Goal: Task Accomplishment & Management: Manage account settings

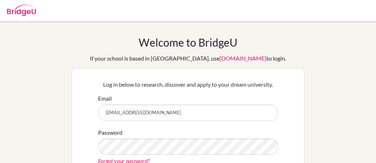
click at [105, 116] on input "[EMAIL_ADDRESS][DOMAIN_NAME]" at bounding box center [188, 113] width 180 height 16
type input "[EMAIL_ADDRESS][DOMAIN_NAME]"
click at [320, 108] on div "Welcome to BridgeU If your school is based in China, use app.bridge-u.com.cn to…" at bounding box center [188, 153] width 376 height 234
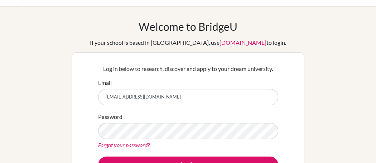
scroll to position [63, 0]
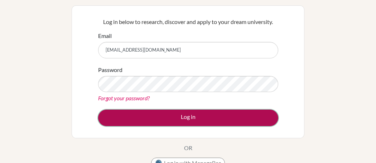
click at [194, 116] on button "Log in" at bounding box center [188, 118] width 180 height 16
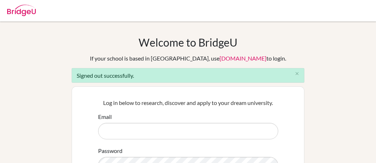
type input "[EMAIL_ADDRESS][DOMAIN_NAME]"
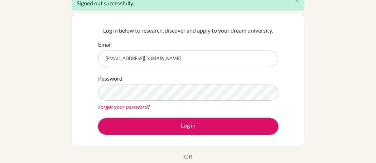
click at [190, 128] on button "Log in" at bounding box center [188, 126] width 180 height 16
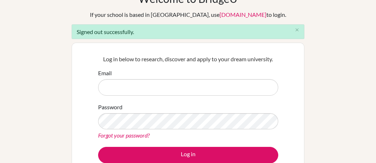
scroll to position [67, 0]
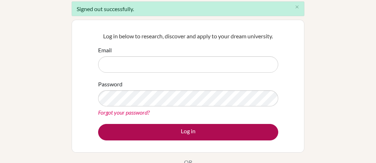
type input "[EMAIL_ADDRESS][DOMAIN_NAME]"
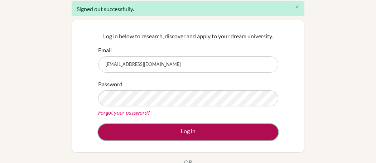
click at [181, 130] on button "Log in" at bounding box center [188, 132] width 180 height 16
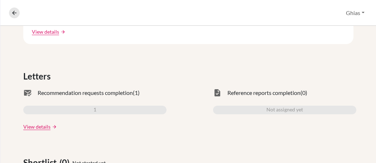
scroll to position [202, 0]
click at [111, 89] on span "Recommendation requests completion" at bounding box center [85, 93] width 95 height 9
click at [39, 123] on link "View details" at bounding box center [36, 127] width 27 height 8
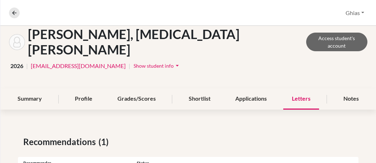
scroll to position [76, 0]
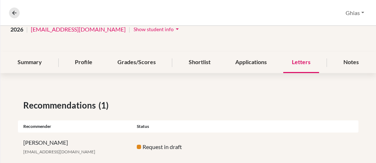
click at [149, 143] on div "Request in draft" at bounding box center [189, 147] width 114 height 9
click at [83, 138] on div "Ghias Sabir ghias.sabir@kgsfsd.edu.pk" at bounding box center [75, 146] width 114 height 17
click at [246, 52] on div "Applications" at bounding box center [251, 62] width 49 height 21
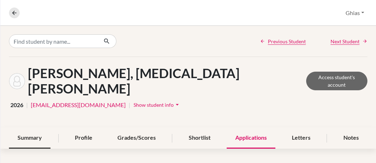
click at [28, 128] on div "Summary" at bounding box center [30, 138] width 42 height 21
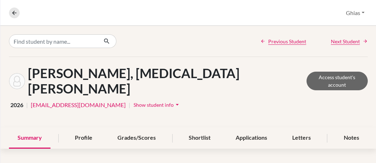
click at [167, 102] on span "Show student info" at bounding box center [154, 105] width 40 height 6
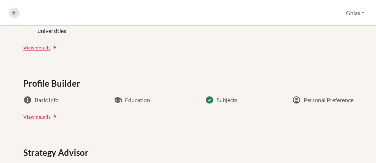
scroll to position [399, 0]
click at [132, 96] on span "Education" at bounding box center [137, 100] width 25 height 9
click at [35, 113] on link "View details" at bounding box center [36, 117] width 27 height 8
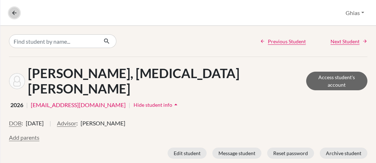
click at [14, 14] on icon at bounding box center [14, 13] width 6 height 6
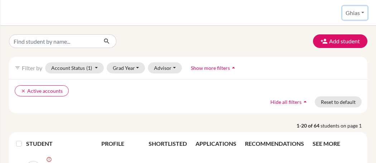
click at [355, 18] on button "Ghias" at bounding box center [355, 13] width 25 height 14
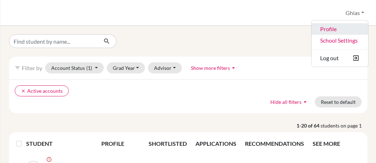
click at [331, 30] on link "Profile" at bounding box center [340, 28] width 57 height 11
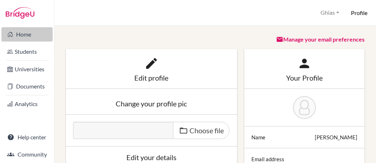
scroll to position [80, 0]
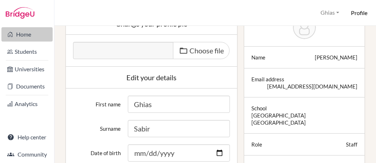
click at [13, 35] on icon at bounding box center [10, 34] width 6 height 9
